Goal: Task Accomplishment & Management: Complete application form

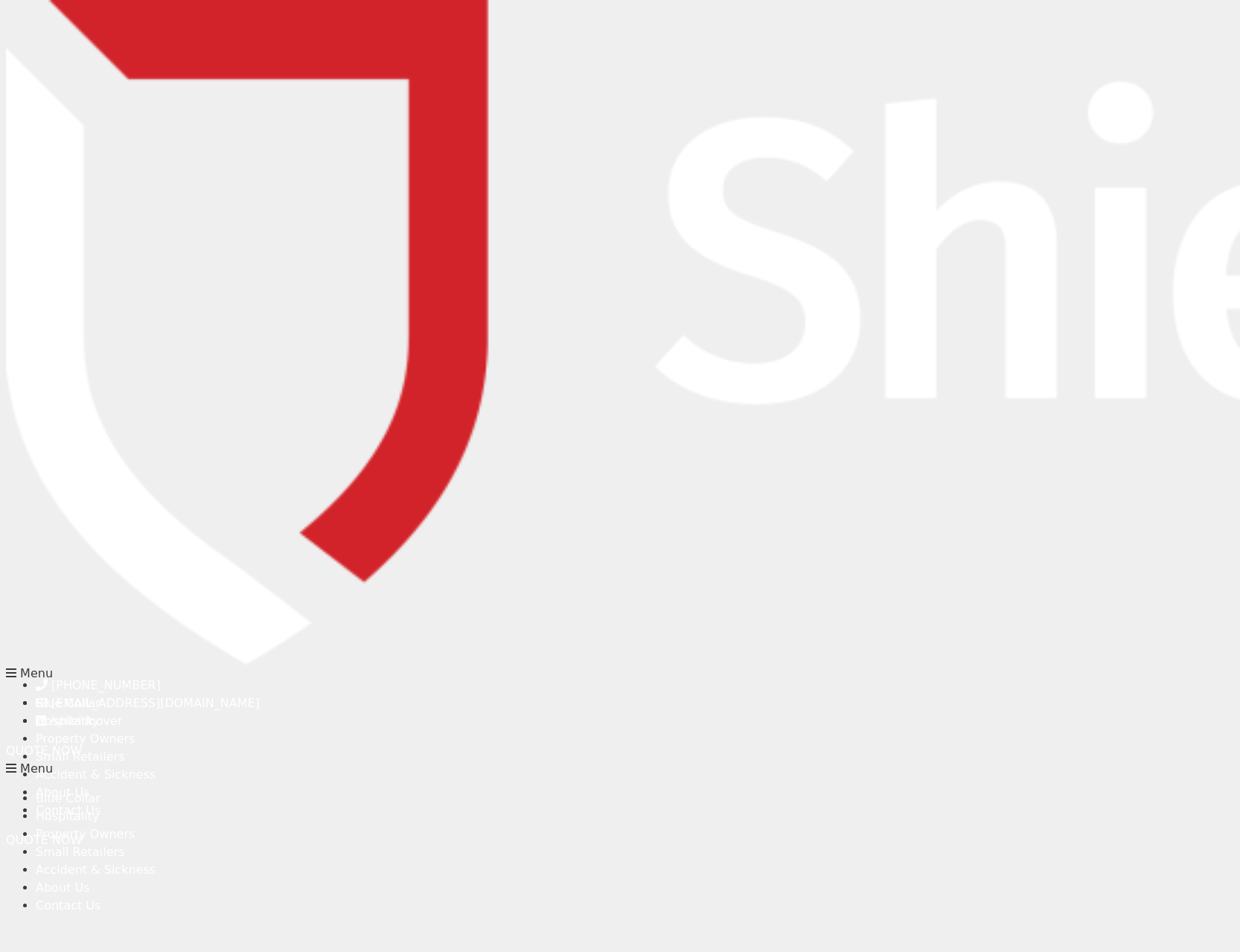
type input "[PERSON_NAME]"
type input "Maffi"
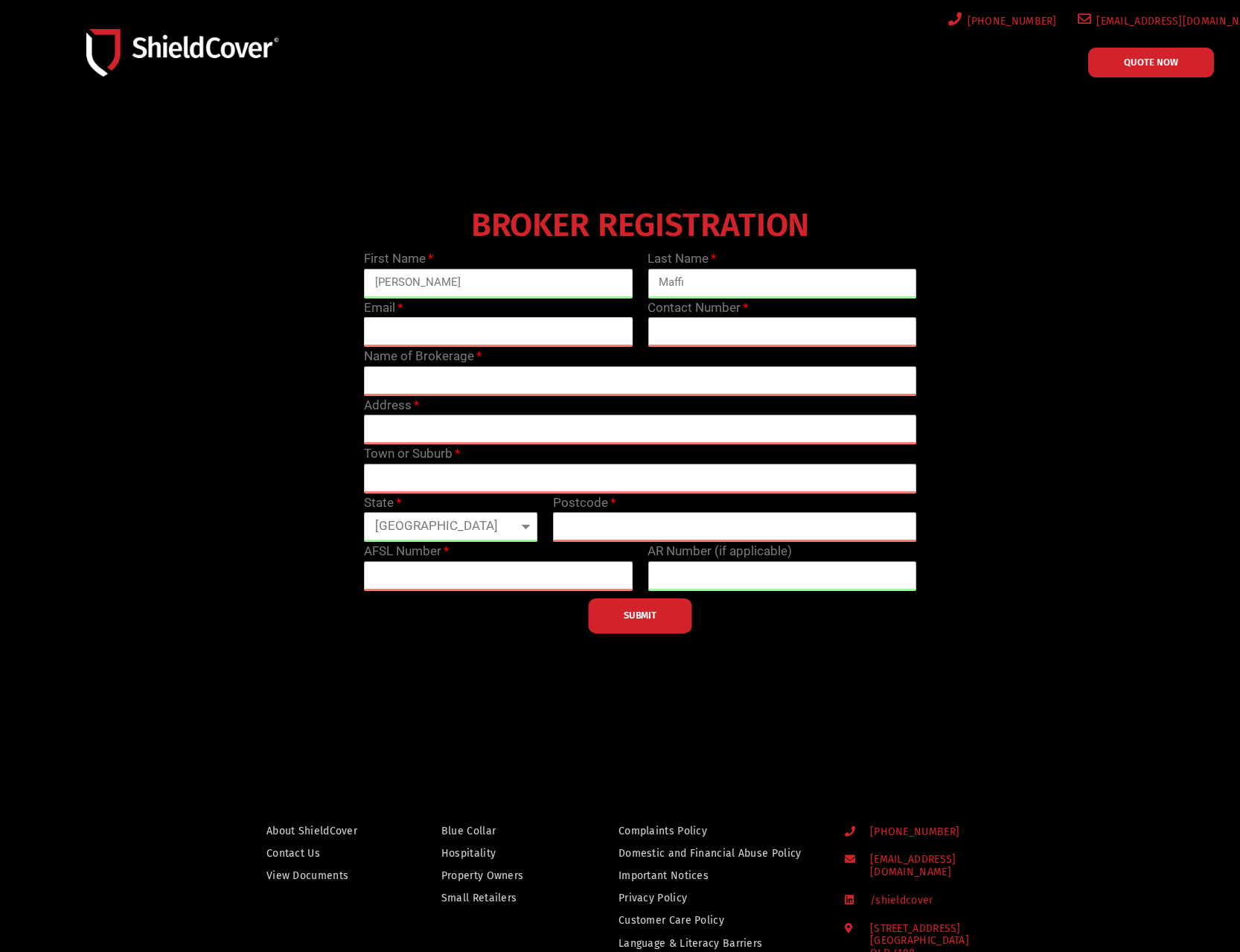
type input "[PERSON_NAME][EMAIL_ADDRESS][DOMAIN_NAME]"
click at [738, 330] on input "text" at bounding box center [782, 332] width 270 height 30
type input "0400005037"
click at [525, 358] on div "Name of Brokerage" at bounding box center [641, 371] width 568 height 49
click at [526, 375] on input "text" at bounding box center [641, 381] width 554 height 30
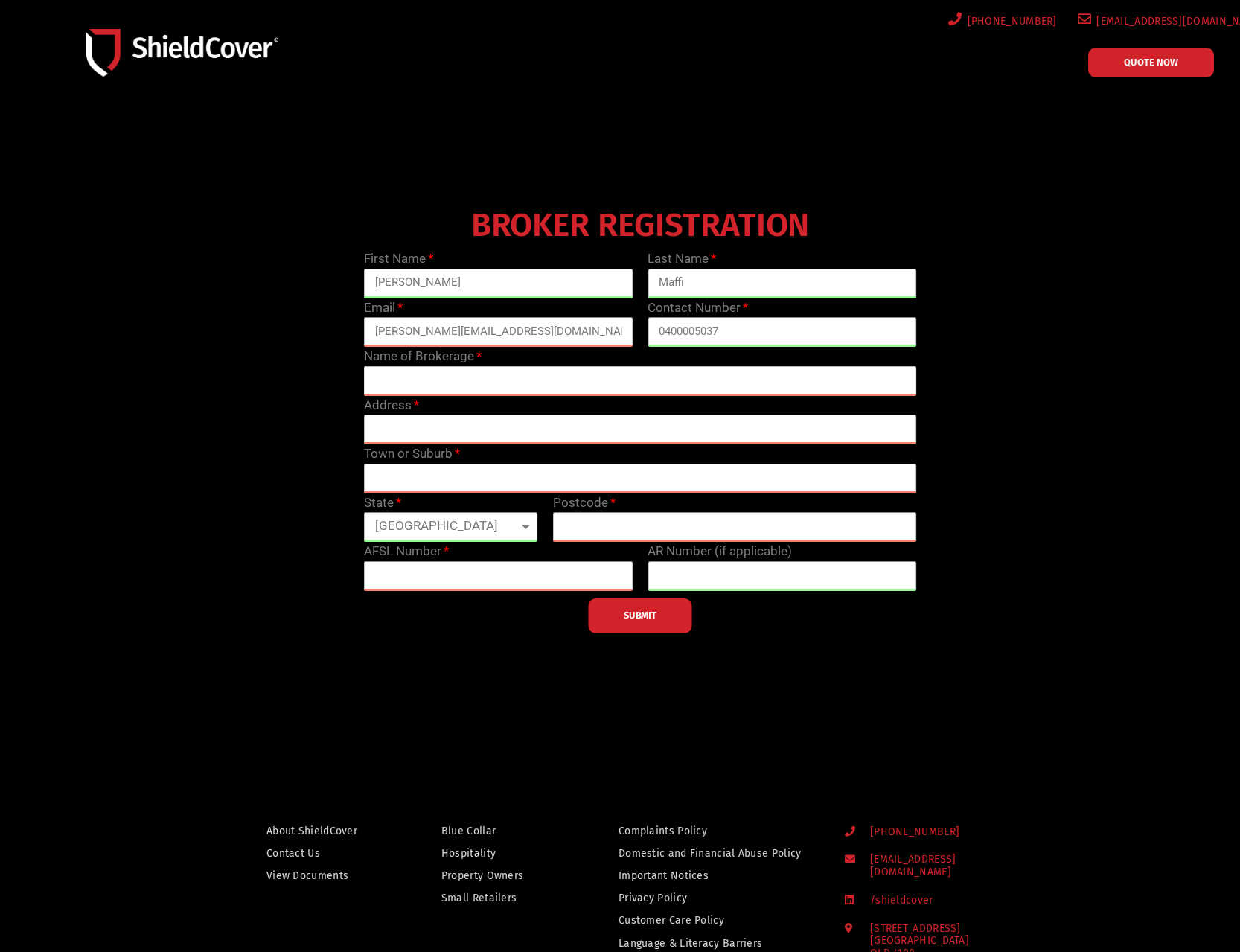
paste input "[PERSON_NAME] Insurance Brokers – [GEOGRAPHIC_DATA] Commercial"
type input "[PERSON_NAME] Insurance Brokers – [GEOGRAPHIC_DATA] Commercial"
click at [633, 433] on input "text" at bounding box center [641, 430] width 554 height 30
paste input "Level 3, [STREET_ADDRESS]"
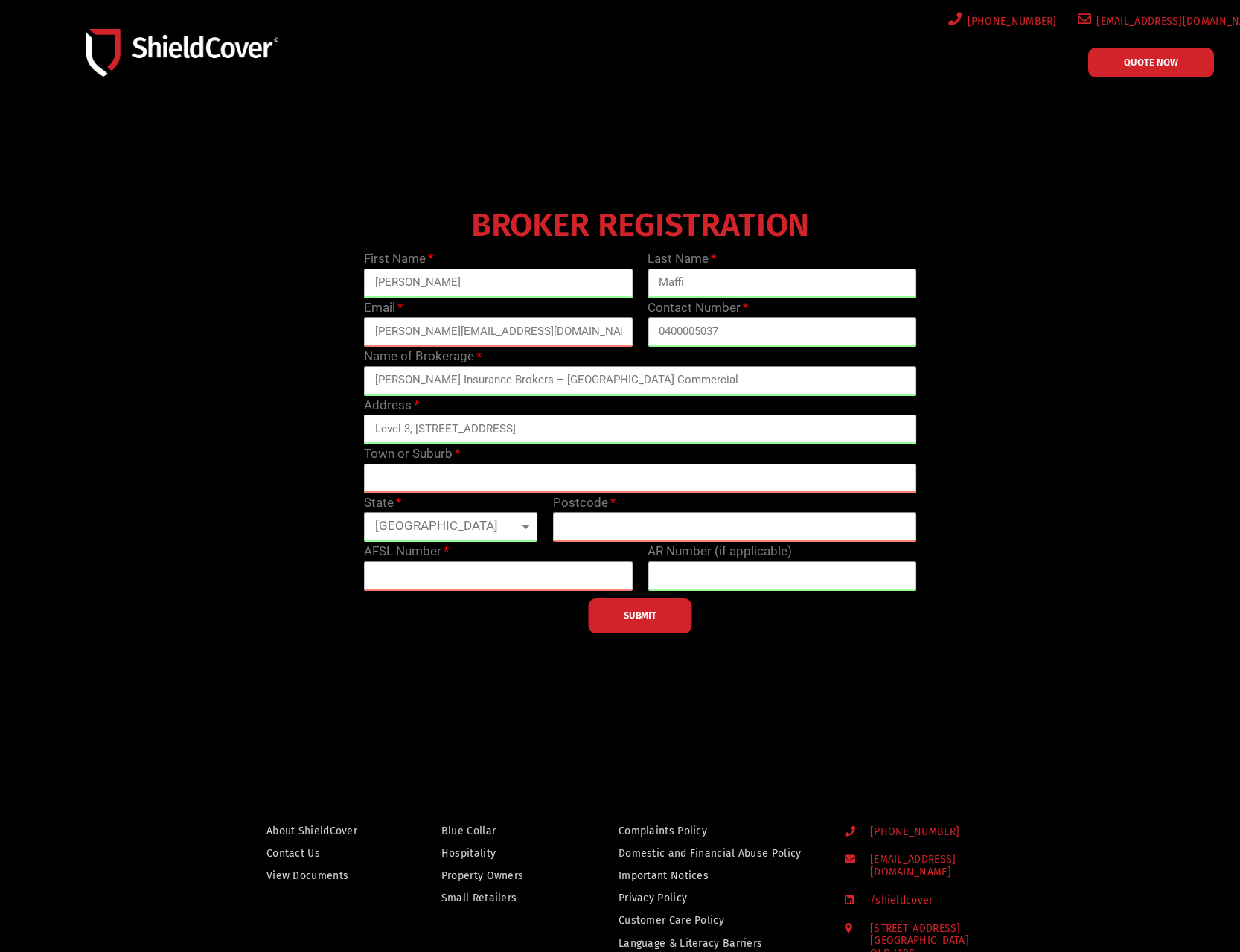
type input "Level 3, [STREET_ADDRESS]"
click at [460, 485] on input "text" at bounding box center [641, 478] width 554 height 30
type input "[GEOGRAPHIC_DATA]"
select select "VIC"
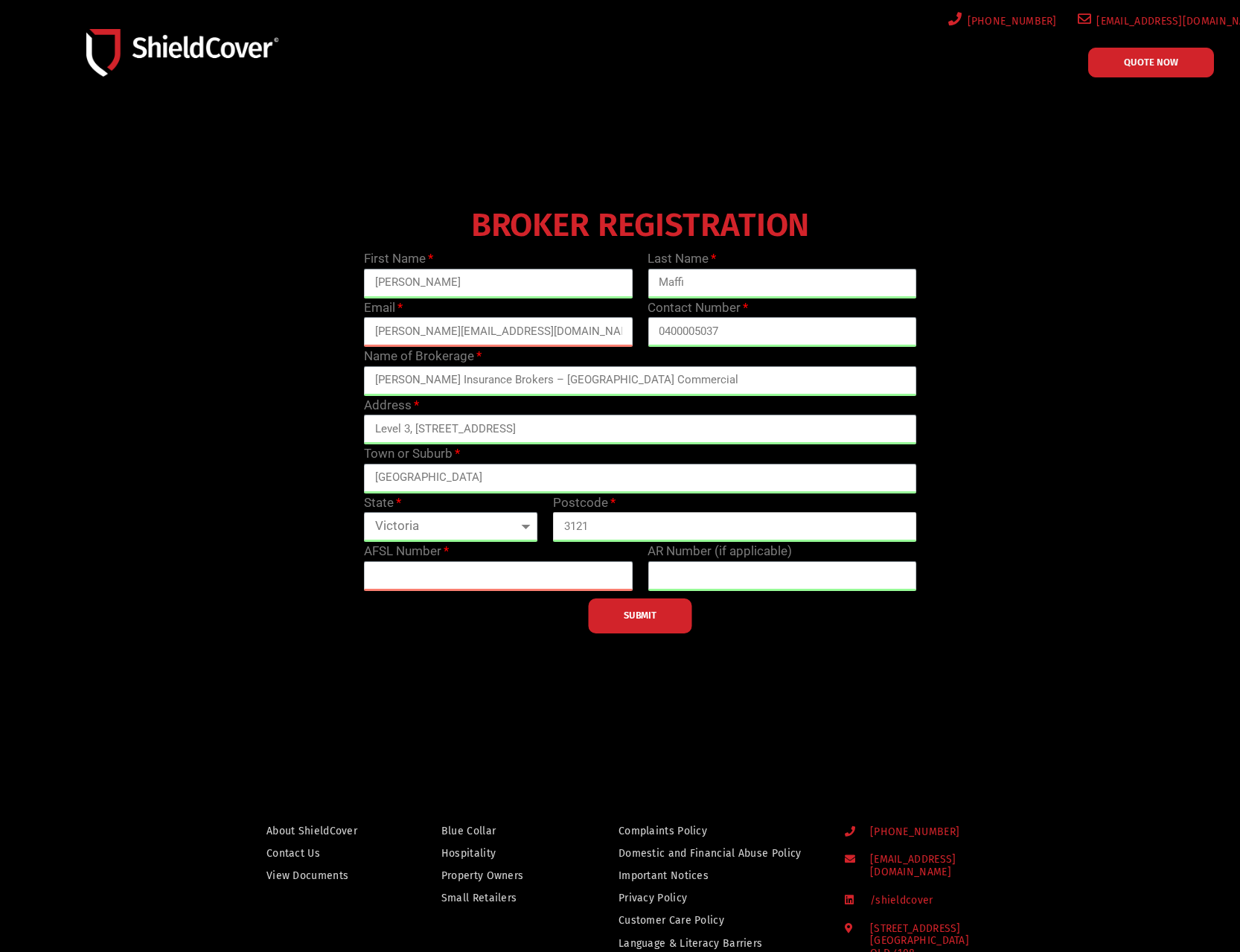
type input "3121"
click at [513, 570] on input "text" at bounding box center [499, 576] width 270 height 30
paste input "232987"
type input "232987"
click at [749, 584] on input "text" at bounding box center [782, 576] width 270 height 30
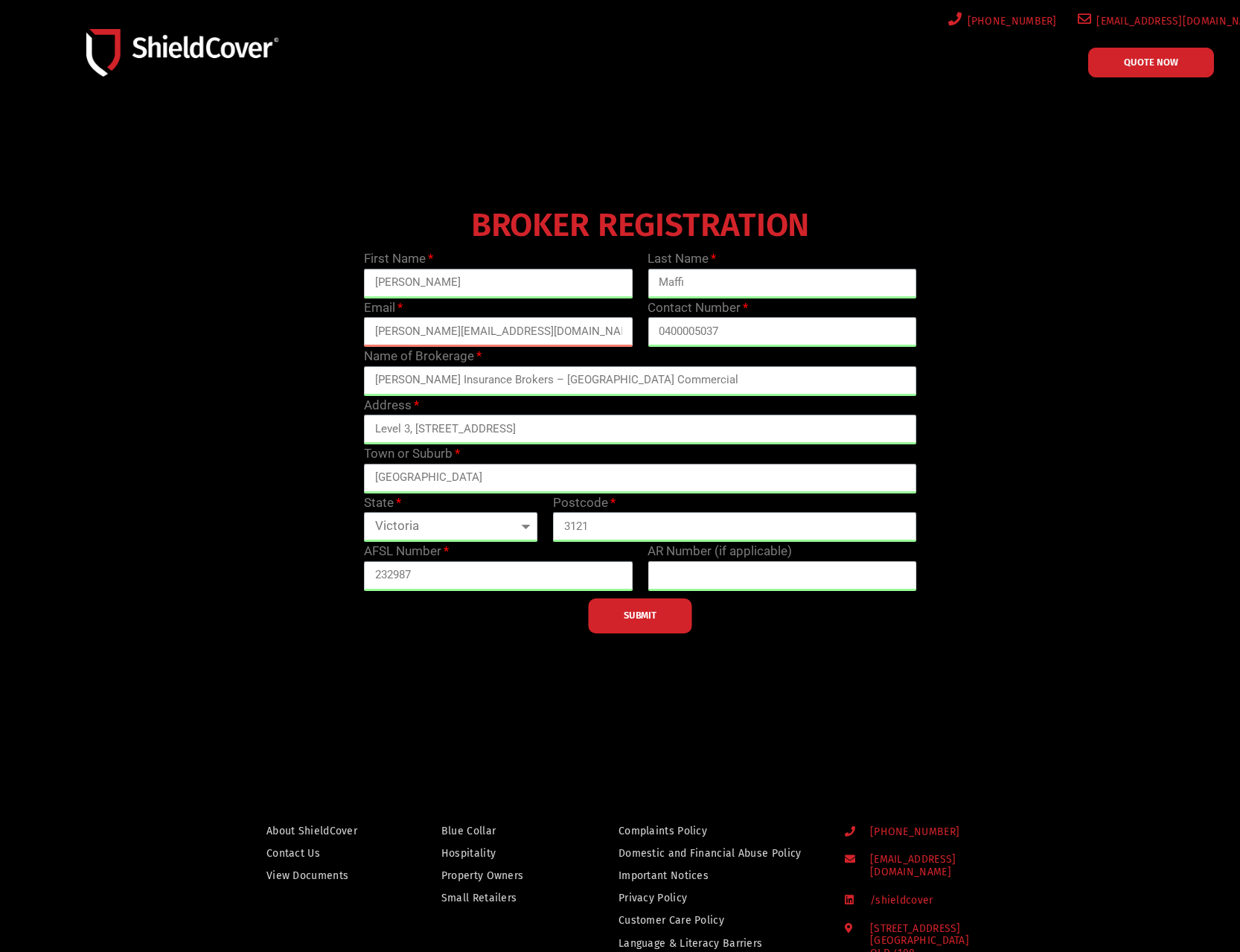
paste input "1287547"
type input "1287547"
click at [771, 716] on div at bounding box center [620, 427] width 1240 height 640
click at [639, 617] on span "SUBMIT" at bounding box center [640, 615] width 33 height 3
